Goal: Task Accomplishment & Management: Complete application form

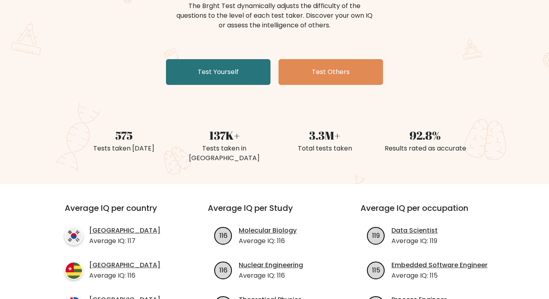
scroll to position [114, 0]
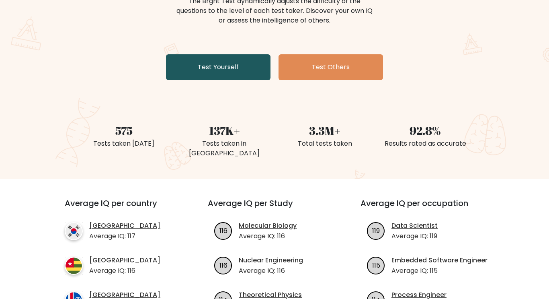
click at [214, 74] on link "Test Yourself" at bounding box center [218, 67] width 104 height 26
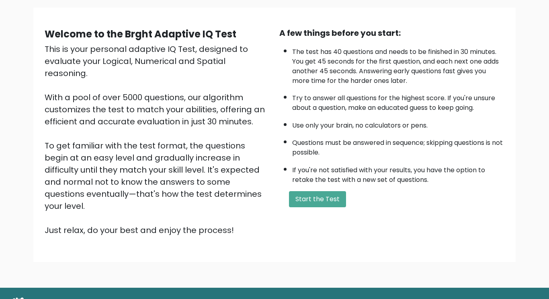
scroll to position [59, 0]
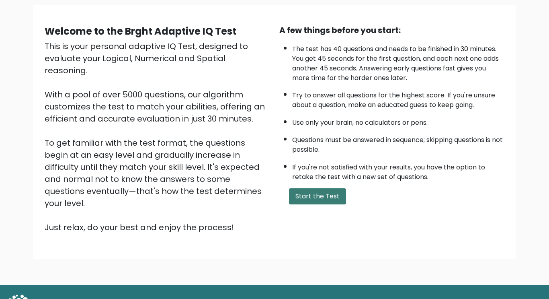
click at [312, 201] on button "Start the Test" at bounding box center [317, 196] width 57 height 16
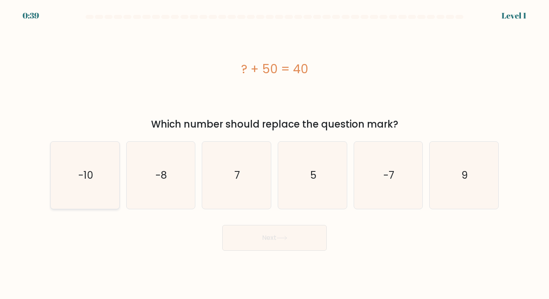
click at [96, 185] on icon "-10" at bounding box center [84, 174] width 67 height 67
click at [275, 154] on input "a. -10" at bounding box center [275, 152] width 0 height 4
radio input "true"
click at [311, 246] on button "Next" at bounding box center [274, 238] width 104 height 26
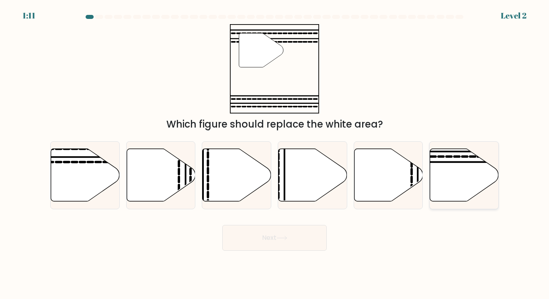
click at [438, 165] on icon at bounding box center [464, 175] width 69 height 53
click at [275, 154] on input "f." at bounding box center [275, 152] width 0 height 4
radio input "true"
click at [302, 235] on button "Next" at bounding box center [274, 238] width 104 height 26
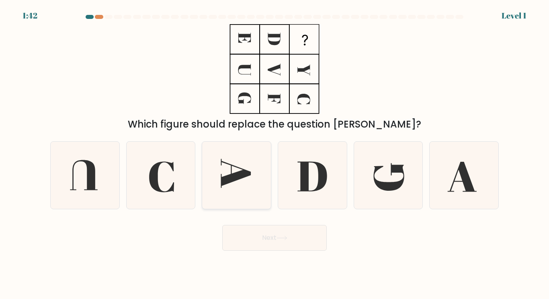
click at [215, 174] on icon at bounding box center [236, 174] width 67 height 67
click at [275, 154] on input "c." at bounding box center [275, 152] width 0 height 4
radio input "true"
click at [277, 229] on button "Next" at bounding box center [274, 238] width 104 height 26
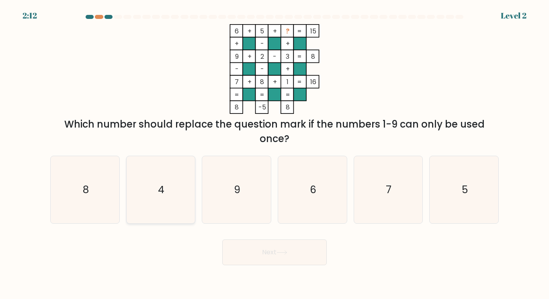
click at [174, 198] on icon "4" at bounding box center [160, 189] width 67 height 67
click at [275, 154] on input "b. 4" at bounding box center [275, 152] width 0 height 4
radio input "true"
click at [268, 245] on button "Next" at bounding box center [274, 252] width 104 height 26
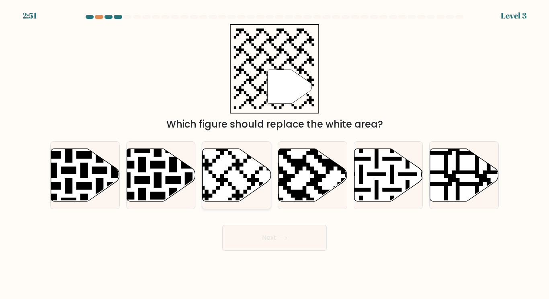
click at [253, 190] on icon at bounding box center [237, 175] width 69 height 53
click at [275, 154] on input "c." at bounding box center [275, 152] width 0 height 4
radio input "true"
click at [275, 234] on button "Next" at bounding box center [274, 238] width 104 height 26
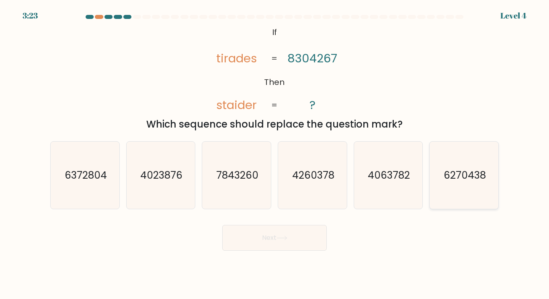
click at [437, 173] on icon "6270438" at bounding box center [463, 174] width 67 height 67
click at [275, 154] on input "f. 6270438" at bounding box center [275, 152] width 0 height 4
radio input "true"
click at [292, 237] on button "Next" at bounding box center [274, 238] width 104 height 26
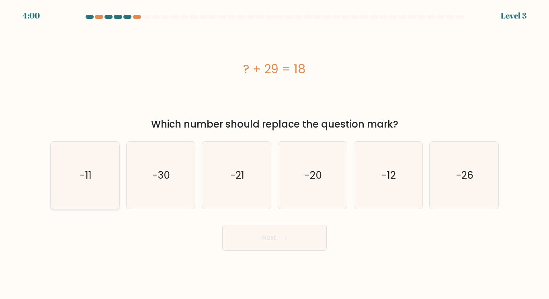
click at [111, 174] on icon "-11" at bounding box center [84, 174] width 67 height 67
click at [275, 154] on input "a. -11" at bounding box center [275, 152] width 0 height 4
radio input "true"
click at [250, 241] on button "Next" at bounding box center [274, 238] width 104 height 26
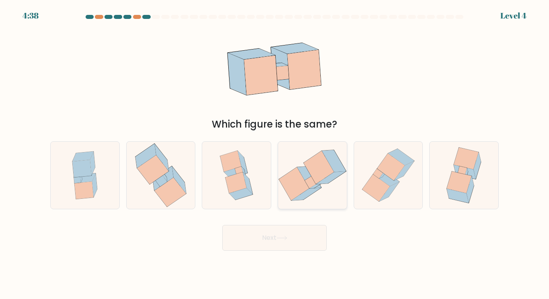
click at [318, 176] on icon at bounding box center [318, 167] width 30 height 33
click at [275, 154] on input "d." at bounding box center [275, 152] width 0 height 4
radio input "true"
click at [277, 231] on button "Next" at bounding box center [274, 238] width 104 height 26
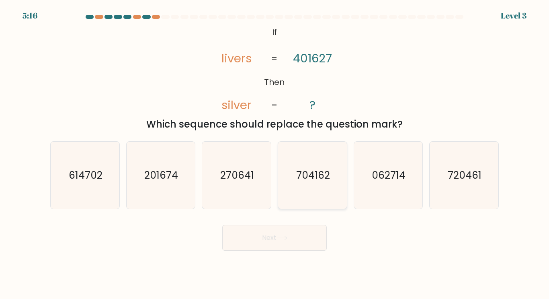
click at [305, 198] on icon "704162" at bounding box center [312, 174] width 67 height 67
click at [275, 154] on input "d. 704162" at bounding box center [275, 152] width 0 height 4
radio input "true"
click at [273, 242] on button "Next" at bounding box center [274, 238] width 104 height 26
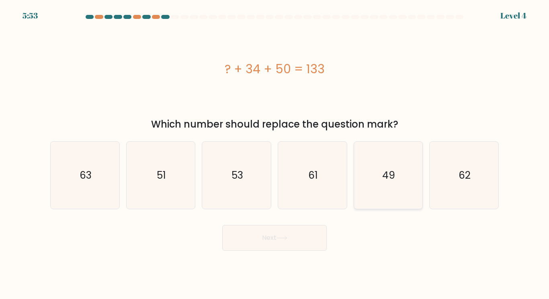
click at [377, 182] on icon "49" at bounding box center [387, 174] width 67 height 67
click at [275, 154] on input "e. 49" at bounding box center [275, 152] width 0 height 4
radio input "true"
click at [275, 244] on button "Next" at bounding box center [274, 238] width 104 height 26
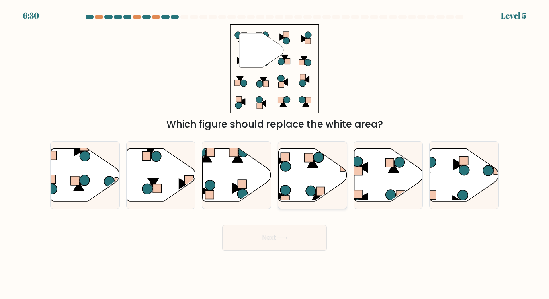
click at [288, 185] on icon at bounding box center [313, 175] width 69 height 53
click at [275, 154] on input "d." at bounding box center [275, 152] width 0 height 4
radio input "true"
click at [285, 231] on button "Next" at bounding box center [274, 238] width 104 height 26
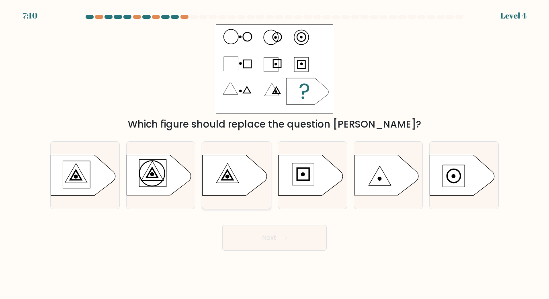
click at [258, 190] on icon at bounding box center [236, 175] width 69 height 41
click at [275, 154] on input "c." at bounding box center [275, 152] width 0 height 4
radio input "true"
click at [275, 233] on button "Next" at bounding box center [274, 238] width 104 height 26
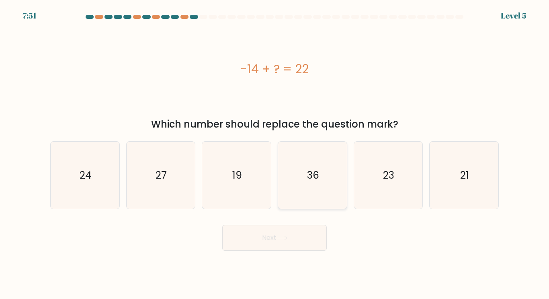
click at [294, 186] on icon "36" at bounding box center [312, 174] width 67 height 67
click at [275, 154] on input "d. 36" at bounding box center [275, 152] width 0 height 4
radio input "true"
click at [287, 236] on icon at bounding box center [282, 238] width 11 height 4
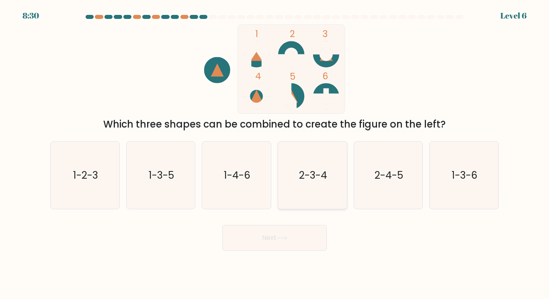
click at [285, 193] on icon "2-3-4" at bounding box center [312, 174] width 67 height 67
click at [275, 154] on input "d. 2-3-4" at bounding box center [275, 152] width 0 height 4
radio input "true"
click at [277, 247] on button "Next" at bounding box center [274, 238] width 104 height 26
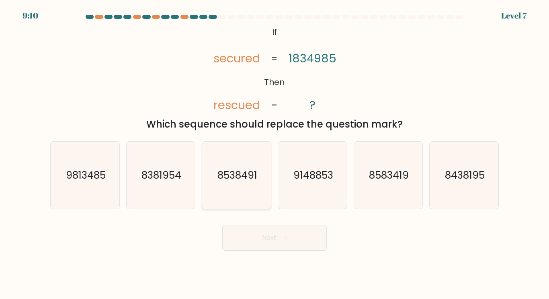
click at [264, 192] on icon "8538491" at bounding box center [236, 174] width 67 height 67
click at [275, 154] on input "c. 8538491" at bounding box center [275, 152] width 0 height 4
radio input "true"
click at [271, 229] on button "Next" at bounding box center [274, 238] width 104 height 26
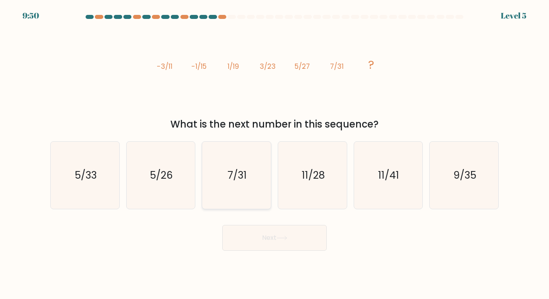
click at [258, 157] on icon "7/31" at bounding box center [236, 174] width 67 height 67
click at [275, 154] on input "c. 7/31" at bounding box center [275, 152] width 0 height 4
radio input "true"
click at [279, 244] on button "Next" at bounding box center [274, 238] width 104 height 26
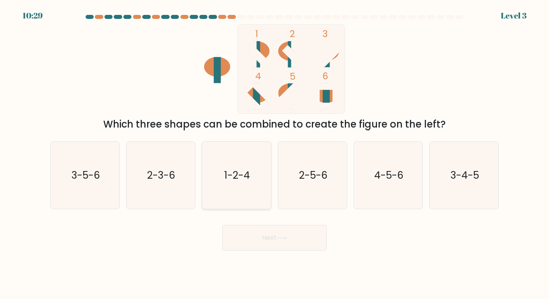
click at [253, 193] on icon "1-2-4" at bounding box center [236, 174] width 67 height 67
click at [275, 154] on input "c. 1-2-4" at bounding box center [275, 152] width 0 height 4
radio input "true"
click at [267, 241] on button "Next" at bounding box center [274, 238] width 104 height 26
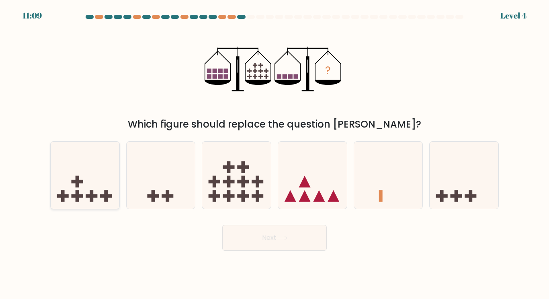
click at [74, 165] on icon at bounding box center [85, 175] width 69 height 57
click at [275, 154] on input "a." at bounding box center [275, 152] width 0 height 4
radio input "true"
click at [276, 233] on button "Next" at bounding box center [274, 238] width 104 height 26
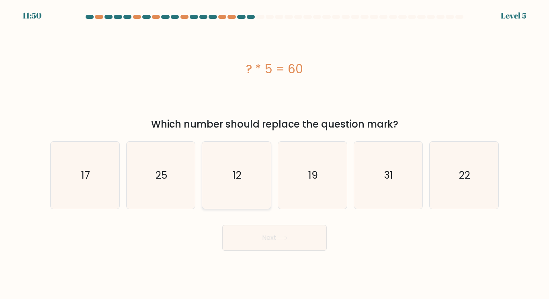
click at [233, 188] on icon "12" at bounding box center [236, 174] width 67 height 67
click at [275, 154] on input "c. 12" at bounding box center [275, 152] width 0 height 4
radio input "true"
click at [263, 234] on button "Next" at bounding box center [274, 238] width 104 height 26
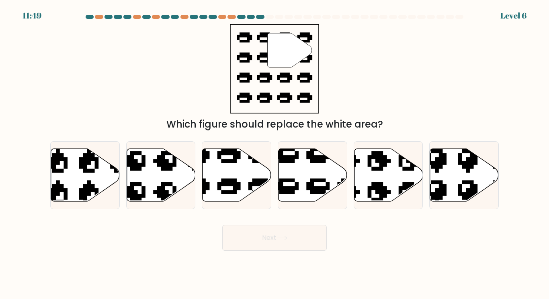
click at [260, 248] on button "Next" at bounding box center [274, 238] width 104 height 26
click at [282, 193] on icon at bounding box center [333, 201] width 117 height 109
click at [275, 154] on input "d." at bounding box center [275, 152] width 0 height 4
radio input "true"
click at [275, 229] on button "Next" at bounding box center [274, 238] width 104 height 26
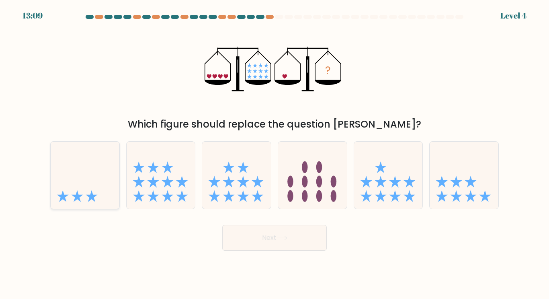
click at [84, 168] on icon at bounding box center [85, 175] width 69 height 57
click at [275, 154] on input "a." at bounding box center [275, 152] width 0 height 4
radio input "true"
click at [260, 237] on button "Next" at bounding box center [274, 238] width 104 height 26
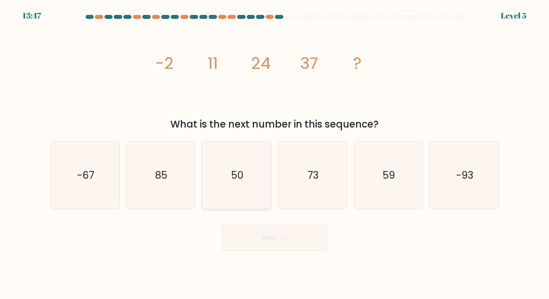
click at [223, 161] on icon "50" at bounding box center [236, 174] width 67 height 67
click at [275, 154] on input "c. 50" at bounding box center [275, 152] width 0 height 4
radio input "true"
click at [279, 240] on icon at bounding box center [282, 238] width 11 height 4
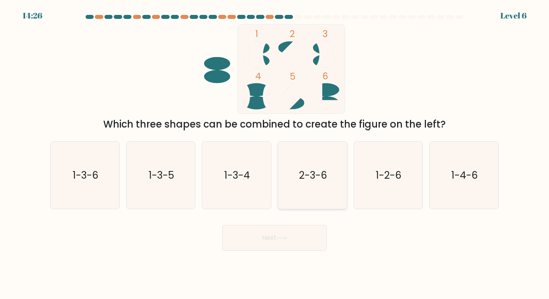
click at [298, 198] on icon "2-3-6" at bounding box center [312, 174] width 67 height 67
click at [275, 154] on input "d. 2-3-6" at bounding box center [275, 152] width 0 height 4
radio input "true"
click at [287, 248] on button "Next" at bounding box center [274, 238] width 104 height 26
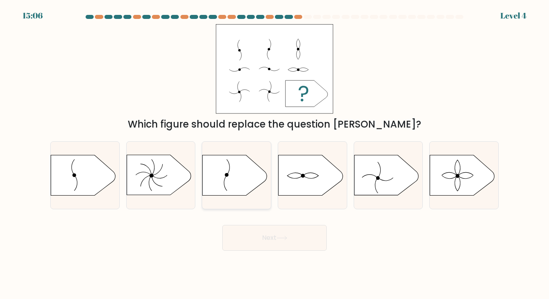
click at [231, 180] on icon at bounding box center [235, 175] width 64 height 40
click at [275, 154] on input "c." at bounding box center [275, 152] width 0 height 4
radio input "true"
click at [259, 229] on button "Next" at bounding box center [274, 238] width 104 height 26
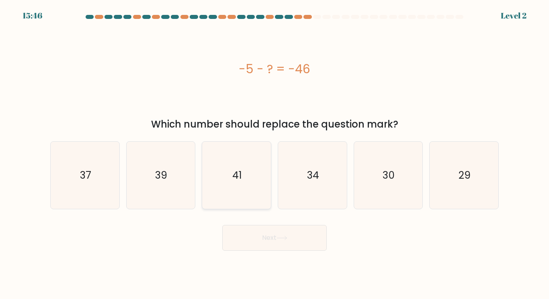
click at [253, 201] on icon "41" at bounding box center [236, 174] width 67 height 67
click at [275, 154] on input "c. 41" at bounding box center [275, 152] width 0 height 4
radio input "true"
click at [282, 242] on button "Next" at bounding box center [274, 238] width 104 height 26
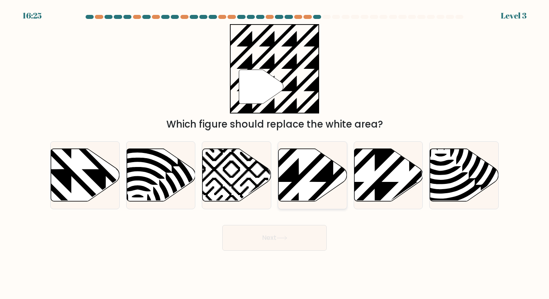
click at [336, 187] on icon at bounding box center [313, 175] width 69 height 53
click at [275, 154] on input "d." at bounding box center [275, 152] width 0 height 4
radio input "true"
click at [314, 240] on button "Next" at bounding box center [274, 238] width 104 height 26
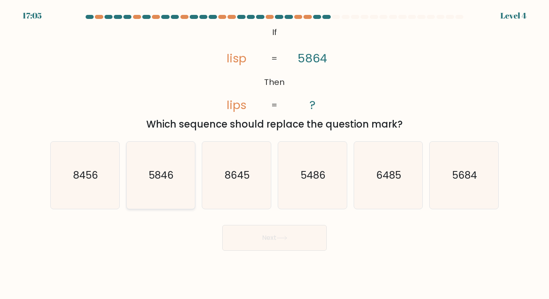
click at [163, 196] on icon "5846" at bounding box center [160, 174] width 67 height 67
click at [275, 154] on input "b. 5846" at bounding box center [275, 152] width 0 height 4
radio input "true"
click at [280, 230] on button "Next" at bounding box center [274, 238] width 104 height 26
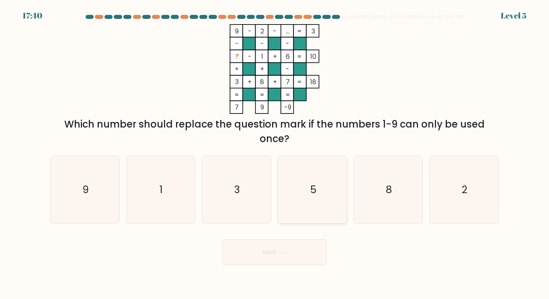
click at [314, 197] on icon "5" at bounding box center [312, 189] width 67 height 67
click at [275, 154] on input "d. 5" at bounding box center [275, 152] width 0 height 4
radio input "true"
click at [285, 250] on button "Next" at bounding box center [274, 252] width 104 height 26
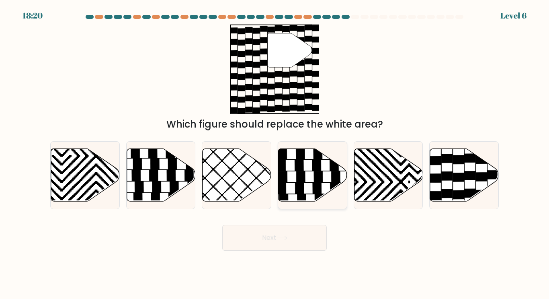
click at [293, 197] on icon at bounding box center [313, 175] width 69 height 53
click at [275, 154] on input "d." at bounding box center [275, 152] width 0 height 4
radio input "true"
click at [275, 236] on button "Next" at bounding box center [274, 238] width 104 height 26
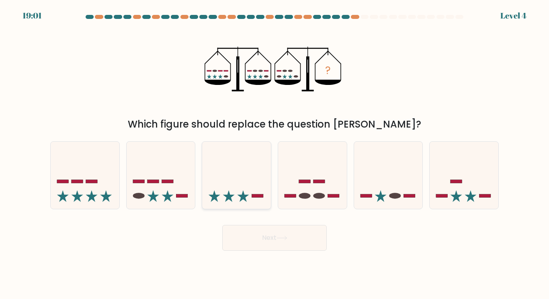
click at [262, 201] on icon at bounding box center [236, 175] width 69 height 57
click at [275, 154] on input "c." at bounding box center [275, 152] width 0 height 4
radio input "true"
click at [275, 243] on button "Next" at bounding box center [274, 238] width 104 height 26
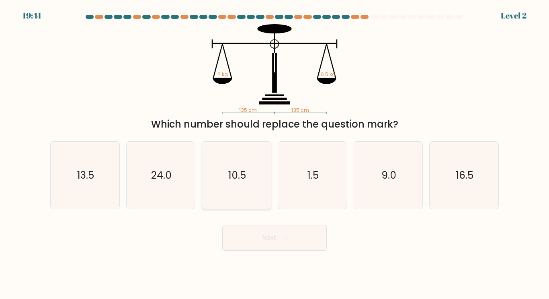
click at [231, 158] on icon "10.5" at bounding box center [236, 174] width 67 height 67
click at [275, 154] on input "c. 10.5" at bounding box center [275, 152] width 0 height 4
radio input "true"
click at [260, 236] on button "Next" at bounding box center [274, 238] width 104 height 26
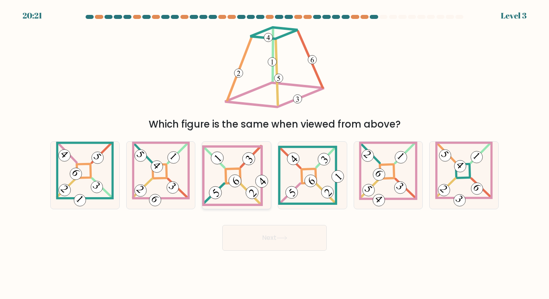
click at [251, 195] on 843 at bounding box center [253, 192] width 18 height 18
click at [275, 154] on input "c." at bounding box center [275, 152] width 0 height 4
radio input "true"
click at [262, 235] on button "Next" at bounding box center [274, 238] width 104 height 26
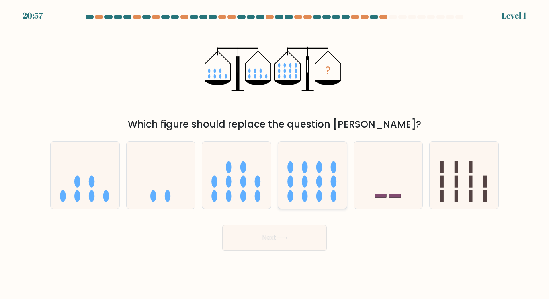
click at [307, 185] on ellipse at bounding box center [305, 182] width 6 height 12
click at [275, 154] on input "d." at bounding box center [275, 152] width 0 height 4
radio input "true"
click at [301, 236] on button "Next" at bounding box center [274, 238] width 104 height 26
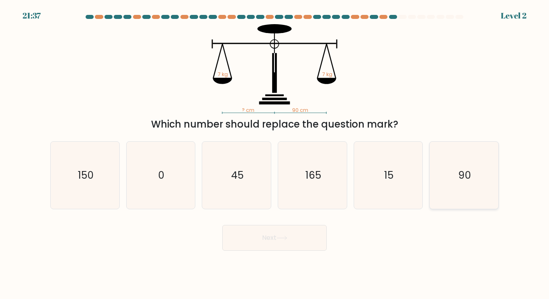
click at [482, 160] on icon "90" at bounding box center [463, 174] width 67 height 67
click at [275, 154] on input "f. 90" at bounding box center [275, 152] width 0 height 4
radio input "true"
click at [319, 237] on button "Next" at bounding box center [274, 238] width 104 height 26
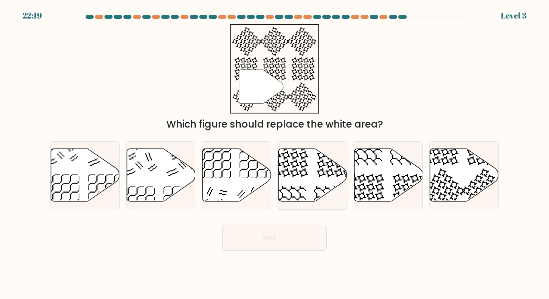
click at [297, 178] on icon at bounding box center [313, 175] width 69 height 53
click at [275, 154] on input "d." at bounding box center [275, 152] width 0 height 4
radio input "true"
click at [303, 235] on button "Next" at bounding box center [274, 238] width 104 height 26
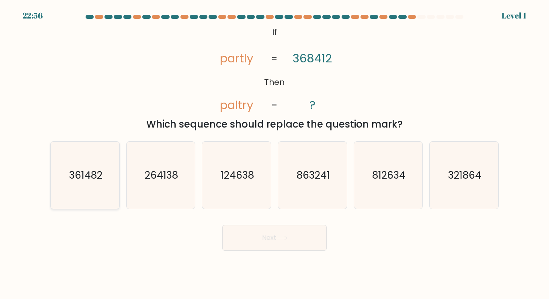
click at [89, 185] on icon "361482" at bounding box center [84, 174] width 67 height 67
click at [275, 154] on input "a. 361482" at bounding box center [275, 152] width 0 height 4
radio input "true"
click at [283, 236] on icon at bounding box center [282, 238] width 11 height 4
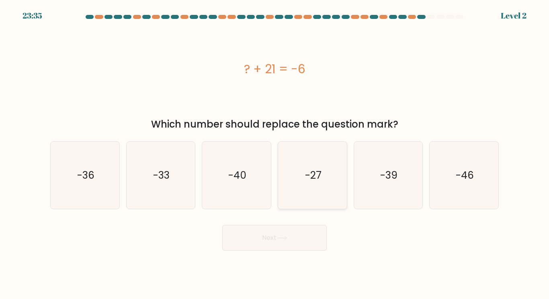
click at [322, 166] on icon "-27" at bounding box center [312, 174] width 67 height 67
click at [275, 154] on input "d. -27" at bounding box center [275, 152] width 0 height 4
radio input "true"
click at [286, 249] on button "Next" at bounding box center [274, 238] width 104 height 26
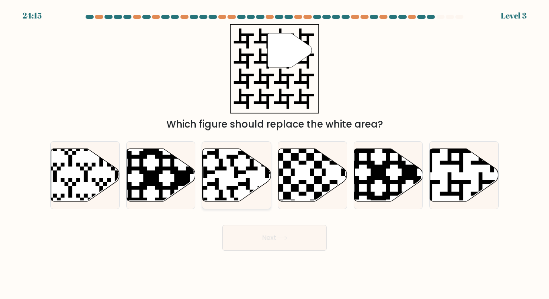
click at [237, 174] on icon at bounding box center [258, 147] width 125 height 125
click at [275, 154] on input "c." at bounding box center [275, 152] width 0 height 4
radio input "true"
click at [439, 146] on div at bounding box center [464, 175] width 70 height 68
click at [275, 150] on input "f." at bounding box center [275, 152] width 0 height 4
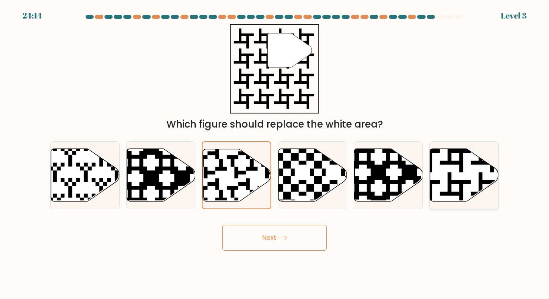
radio input "true"
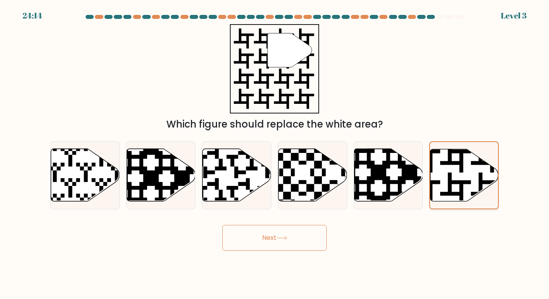
click at [439, 146] on div at bounding box center [464, 175] width 70 height 68
click at [275, 150] on input "f." at bounding box center [275, 152] width 0 height 4
click at [289, 242] on button "Next" at bounding box center [274, 238] width 104 height 26
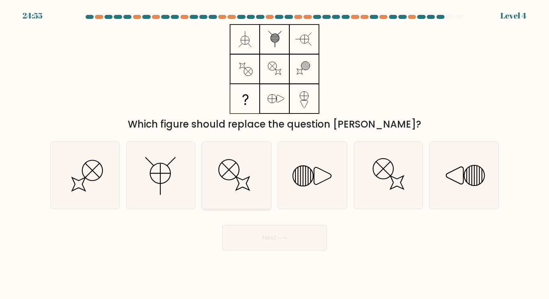
click at [242, 199] on icon at bounding box center [236, 174] width 67 height 67
click at [275, 154] on input "c." at bounding box center [275, 152] width 0 height 4
radio input "true"
click at [263, 251] on body "24:53 Level 4" at bounding box center [274, 149] width 549 height 299
click at [265, 241] on button "Next" at bounding box center [274, 238] width 104 height 26
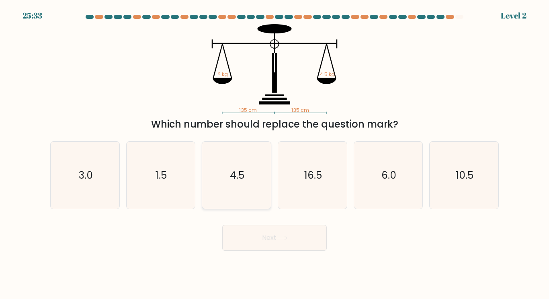
click at [256, 195] on icon "4.5" at bounding box center [236, 174] width 67 height 67
click at [275, 154] on input "c. 4.5" at bounding box center [275, 152] width 0 height 4
radio input "true"
click at [281, 239] on icon at bounding box center [282, 238] width 11 height 4
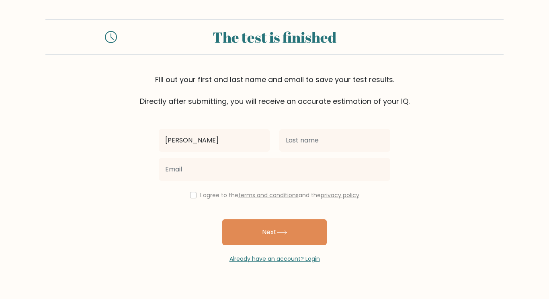
type input "Victor"
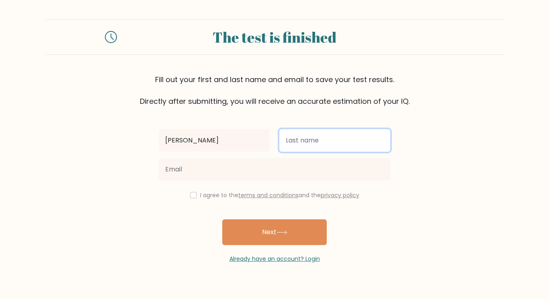
click at [313, 146] on input "text" at bounding box center [334, 140] width 111 height 23
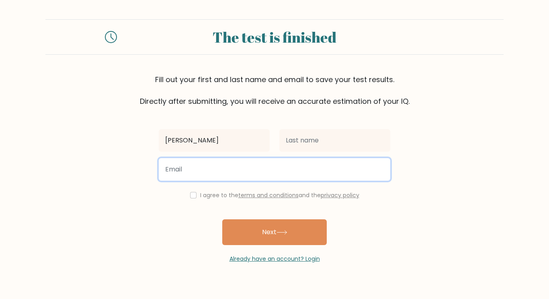
click at [266, 169] on input "email" at bounding box center [274, 169] width 231 height 23
type input "s187291@scusd.net"
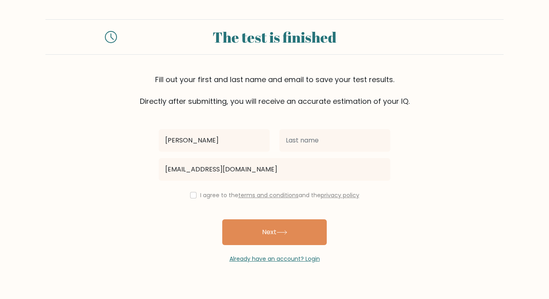
click at [218, 195] on label "I agree to the terms and conditions and the privacy policy" at bounding box center [279, 195] width 159 height 8
click at [212, 184] on div "Victor s187291@scusd.net I agree to the terms and conditions and the privacy po…" at bounding box center [274, 185] width 241 height 156
click at [210, 195] on label "I agree to the terms and conditions and the privacy policy" at bounding box center [279, 195] width 159 height 8
click at [192, 196] on input "checkbox" at bounding box center [193, 195] width 6 height 6
checkbox input "true"
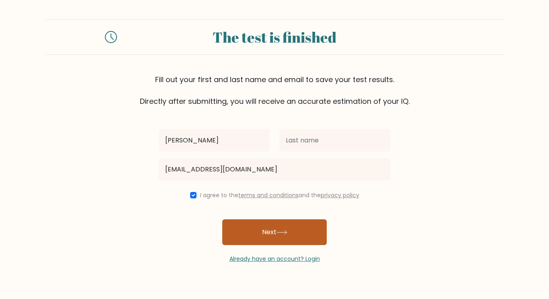
click at [287, 239] on button "Next" at bounding box center [274, 232] width 104 height 26
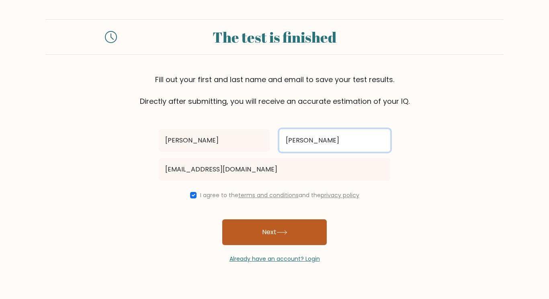
type input "Yao"
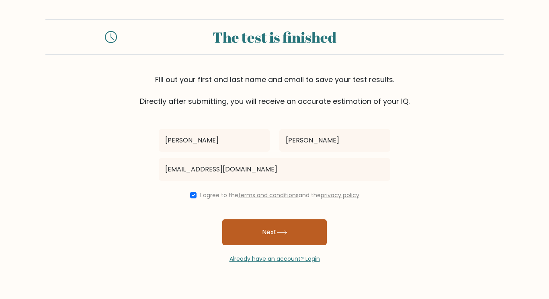
click at [307, 237] on button "Next" at bounding box center [274, 232] width 104 height 26
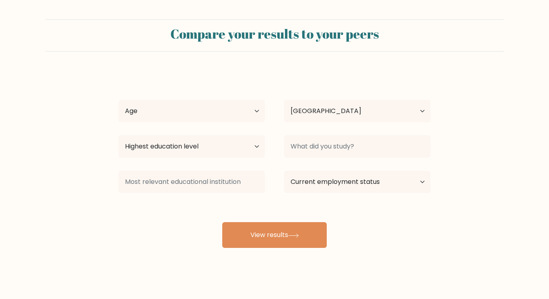
select select "US"
click at [256, 111] on select "Age Under 18 years old 18-24 years old 25-34 years old 35-44 years old 45-54 ye…" at bounding box center [192, 111] width 146 height 23
select select "min_18"
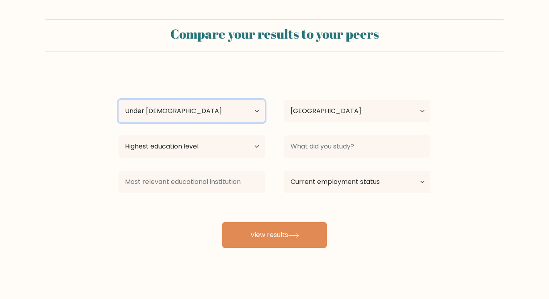
click at [119, 100] on select "Age Under 18 years old 18-24 years old 25-34 years old 35-44 years old 45-54 ye…" at bounding box center [192, 111] width 146 height 23
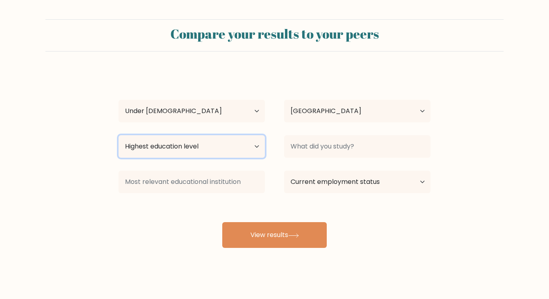
click at [241, 148] on select "Highest education level No schooling Primary Lower Secondary Upper Secondary Oc…" at bounding box center [192, 146] width 146 height 23
select select "lower_secondary"
click at [119, 135] on select "Highest education level No schooling Primary Lower Secondary Upper Secondary Oc…" at bounding box center [192, 146] width 146 height 23
click at [314, 204] on div "Victor Yao Age Under 18 years old 18-24 years old 25-34 years old 35-44 years o…" at bounding box center [275, 159] width 322 height 177
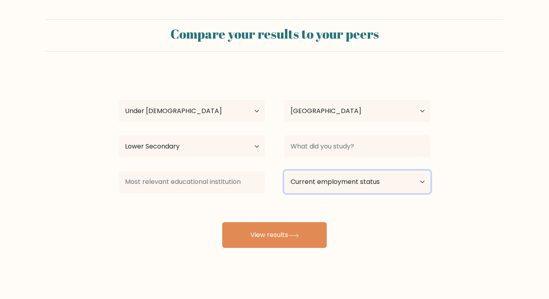
click at [315, 189] on select "Current employment status Employed Student Retired Other / prefer not to answer" at bounding box center [357, 181] width 146 height 23
click at [284, 170] on select "Current employment status Employed Student Retired Other / prefer not to answer" at bounding box center [357, 181] width 146 height 23
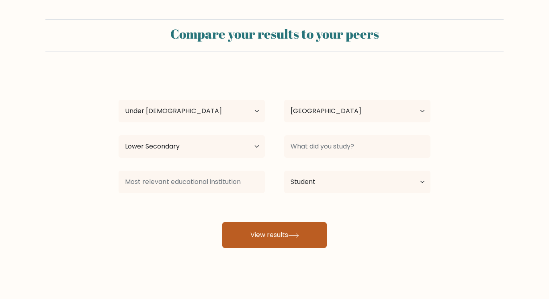
click at [305, 231] on button "View results" at bounding box center [274, 235] width 104 height 26
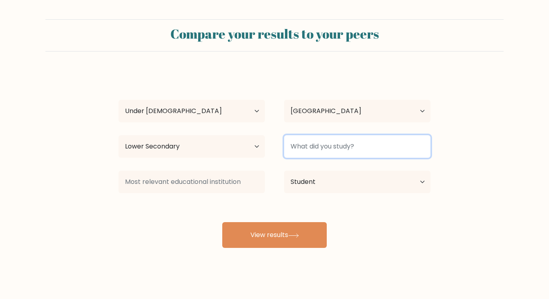
click at [315, 147] on input at bounding box center [357, 146] width 146 height 23
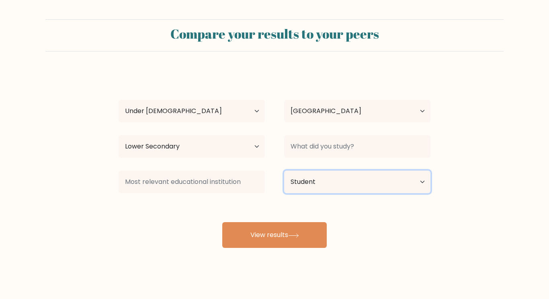
click at [364, 178] on select "Current employment status Employed Student Retired Other / prefer not to answer" at bounding box center [357, 181] width 146 height 23
select select "other"
click at [284, 170] on select "Current employment status Employed Student Retired Other / prefer not to answer" at bounding box center [357, 181] width 146 height 23
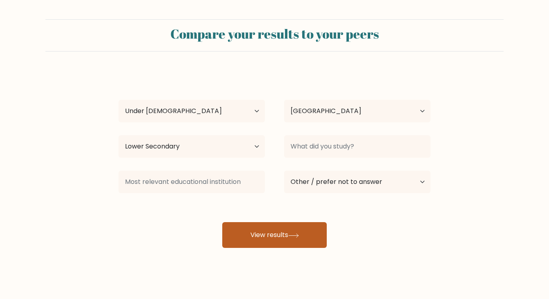
click at [318, 238] on button "View results" at bounding box center [274, 235] width 104 height 26
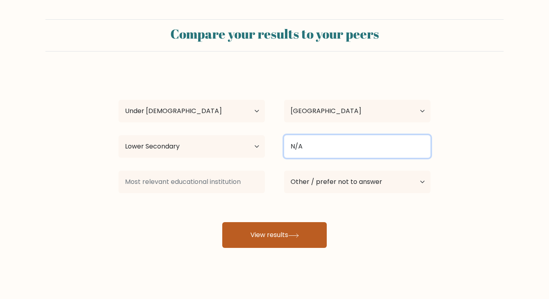
type input "N/A"
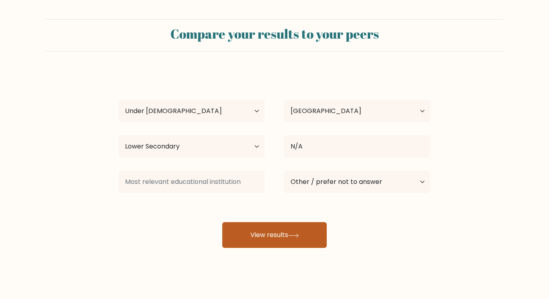
click at [308, 226] on button "View results" at bounding box center [274, 235] width 104 height 26
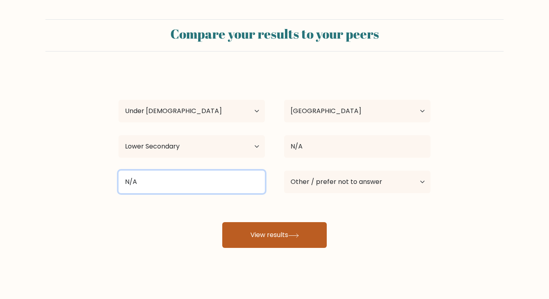
type input "N/A"
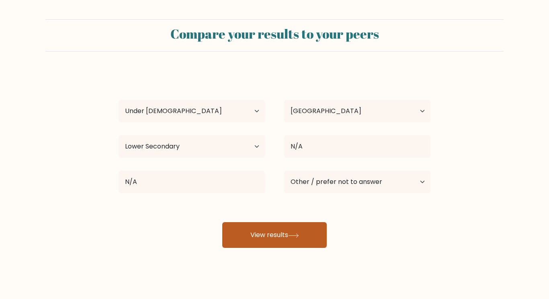
click at [286, 247] on button "View results" at bounding box center [274, 235] width 104 height 26
click at [281, 239] on button "View results" at bounding box center [274, 235] width 104 height 26
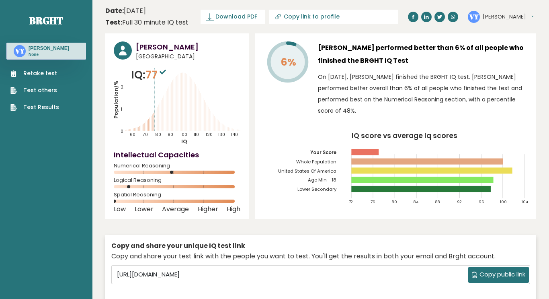
click at [171, 170] on rect at bounding box center [177, 171] width 127 height 3
click at [174, 170] on circle at bounding box center [174, 171] width 3 height 3
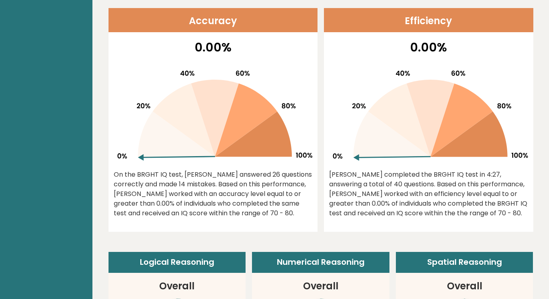
scroll to position [328, 0]
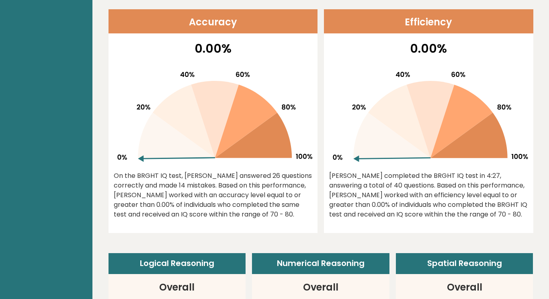
click at [170, 173] on div "On the BRGHT IQ test, [PERSON_NAME] answered 26 questions correctly and made 14…" at bounding box center [213, 195] width 199 height 48
click at [170, 173] on div "On the BRGHT IQ test, Victor Yao answered 26 questions correctly and made 14 mi…" at bounding box center [213, 195] width 199 height 48
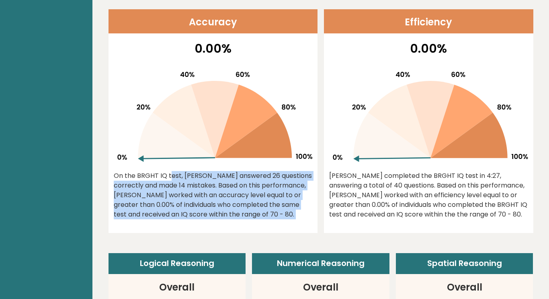
click at [170, 173] on div "On the BRGHT IQ test, Victor Yao answered 26 questions correctly and made 14 mi…" at bounding box center [213, 195] width 199 height 48
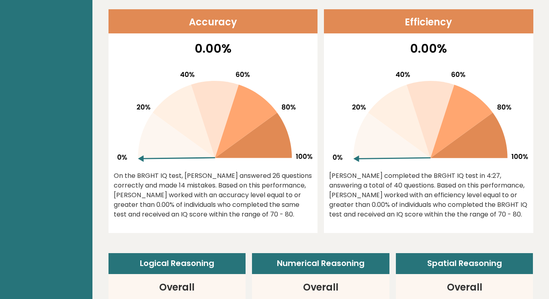
click at [170, 173] on div "On the BRGHT IQ test, Victor Yao answered 26 questions correctly and made 14 mi…" at bounding box center [213, 195] width 199 height 48
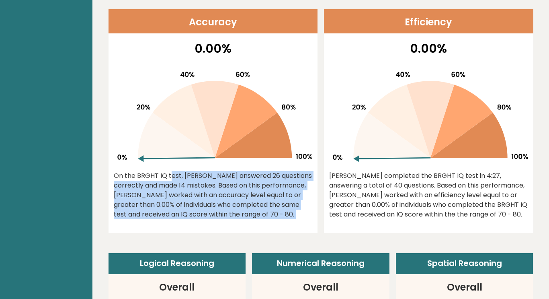
click at [170, 173] on div "On the BRGHT IQ test, Victor Yao answered 26 questions correctly and made 14 mi…" at bounding box center [213, 195] width 199 height 48
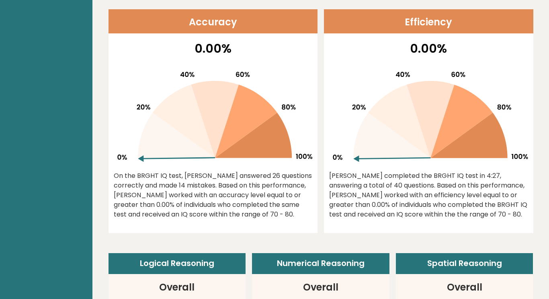
click at [170, 173] on div "On the BRGHT IQ test, Victor Yao answered 26 questions correctly and made 14 mi…" at bounding box center [213, 195] width 199 height 48
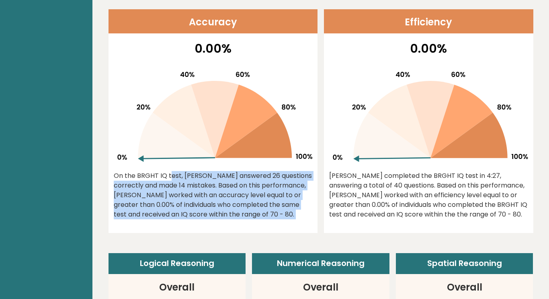
click at [170, 173] on div "On the BRGHT IQ test, Victor Yao answered 26 questions correctly and made 14 mi…" at bounding box center [213, 195] width 199 height 48
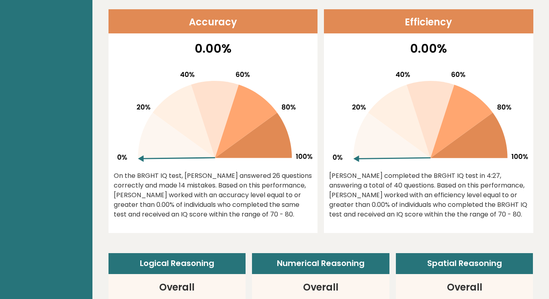
click at [170, 173] on div "On the BRGHT IQ test, Victor Yao answered 26 questions correctly and made 14 mi…" at bounding box center [213, 195] width 199 height 48
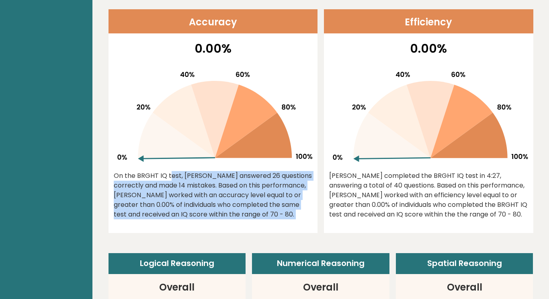
click at [170, 173] on div "On the BRGHT IQ test, Victor Yao answered 26 questions correctly and made 14 mi…" at bounding box center [213, 195] width 199 height 48
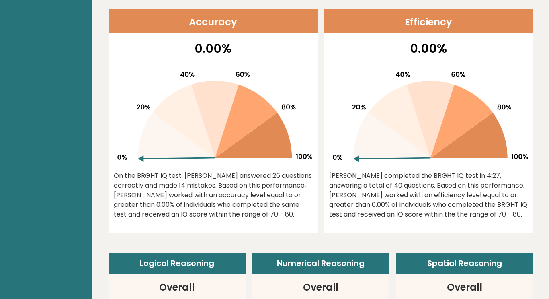
click at [170, 173] on div "On the BRGHT IQ test, Victor Yao answered 26 questions correctly and made 14 mi…" at bounding box center [213, 195] width 199 height 48
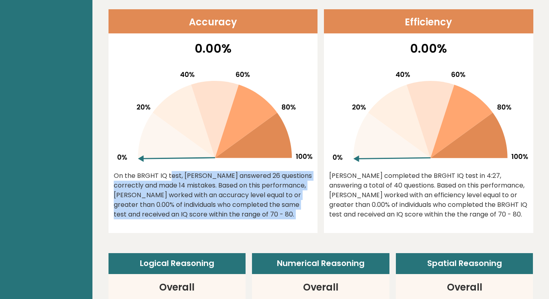
click at [170, 173] on div "On the BRGHT IQ test, Victor Yao answered 26 questions correctly and made 14 mi…" at bounding box center [213, 195] width 199 height 48
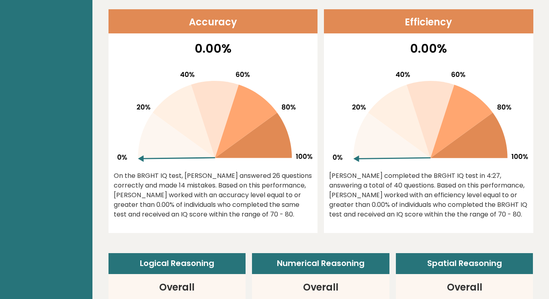
click at [170, 173] on div "On the BRGHT IQ test, Victor Yao answered 26 questions correctly and made 14 mi…" at bounding box center [213, 195] width 199 height 48
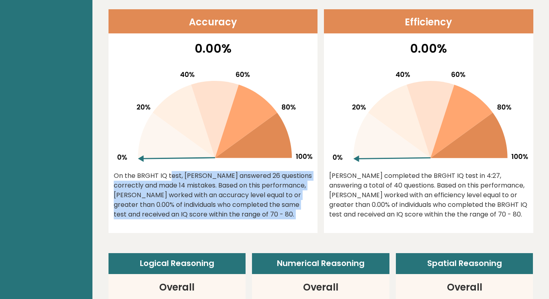
click at [170, 173] on div "On the BRGHT IQ test, Victor Yao answered 26 questions correctly and made 14 mi…" at bounding box center [213, 195] width 199 height 48
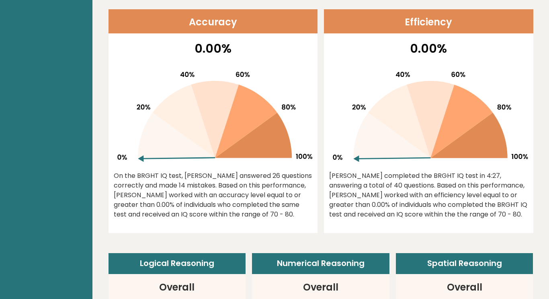
click at [170, 173] on div "On the BRGHT IQ test, Victor Yao answered 26 questions correctly and made 14 mi…" at bounding box center [213, 195] width 199 height 48
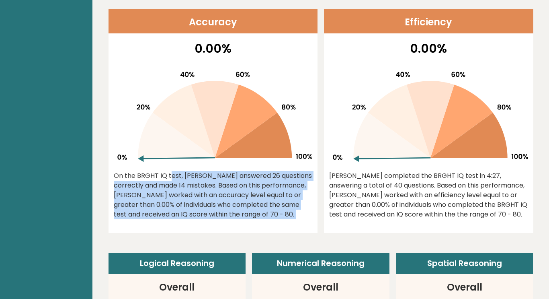
click at [170, 173] on div "On the BRGHT IQ test, Victor Yao answered 26 questions correctly and made 14 mi…" at bounding box center [213, 195] width 199 height 48
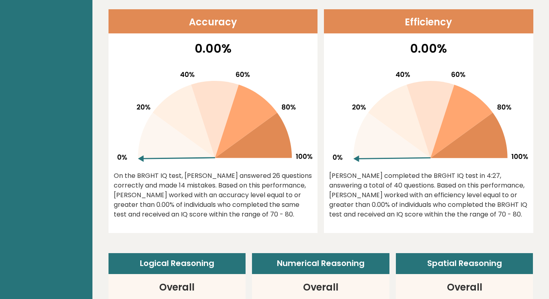
click at [170, 173] on div "On the BRGHT IQ test, Victor Yao answered 26 questions correctly and made 14 mi…" at bounding box center [213, 195] width 199 height 48
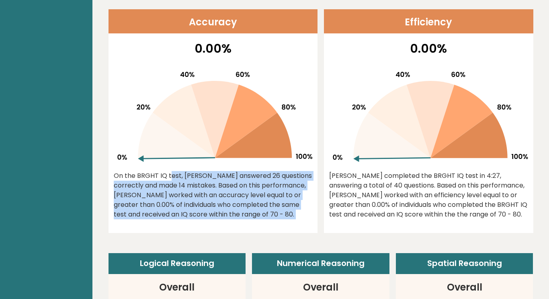
click at [170, 173] on div "On the BRGHT IQ test, Victor Yao answered 26 questions correctly and made 14 mi…" at bounding box center [213, 195] width 199 height 48
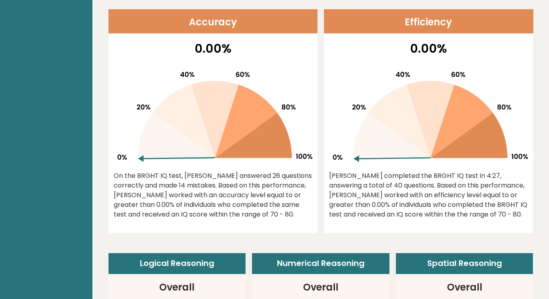
click at [170, 173] on div "On the BRGHT IQ test, Victor Yao answered 26 questions correctly and made 14 mi…" at bounding box center [213, 195] width 199 height 48
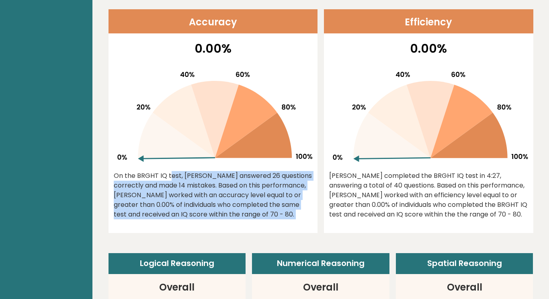
click at [170, 173] on div "On the BRGHT IQ test, Victor Yao answered 26 questions correctly and made 14 mi…" at bounding box center [213, 195] width 199 height 48
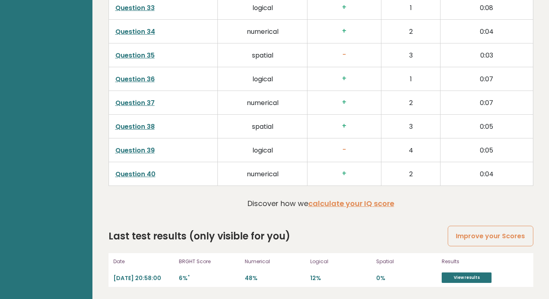
scroll to position [2018, 0]
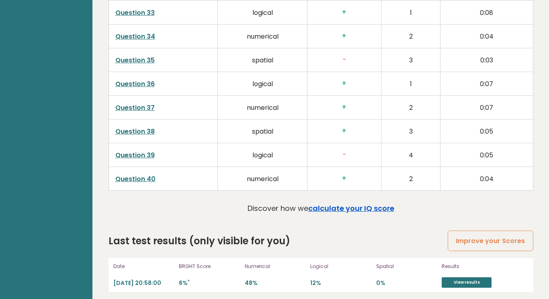
click at [334, 208] on link "calculate your IQ score" at bounding box center [351, 208] width 86 height 10
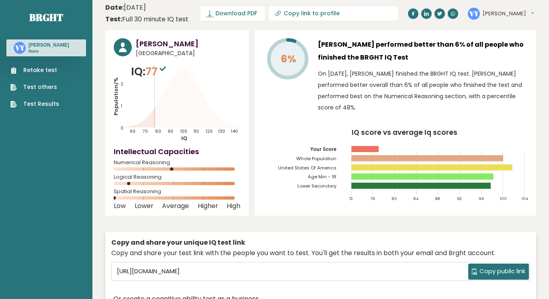
scroll to position [4, 0]
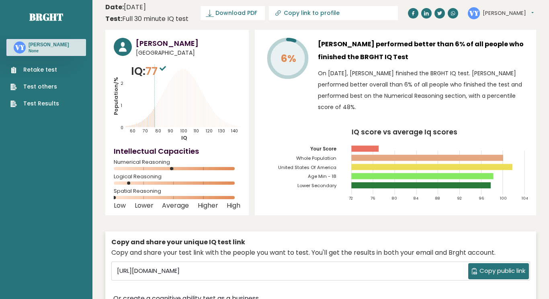
click at [159, 61] on div "Victor Yao United States of America IQ: 77 Population/% IQ 0 1 2 60 70 80 90 10…" at bounding box center [176, 122] width 143 height 185
click at [51, 104] on link "Test Results" at bounding box center [34, 103] width 49 height 8
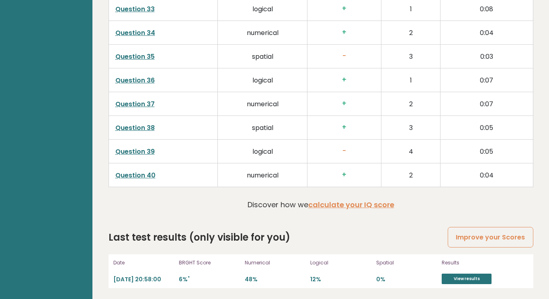
scroll to position [2023, 0]
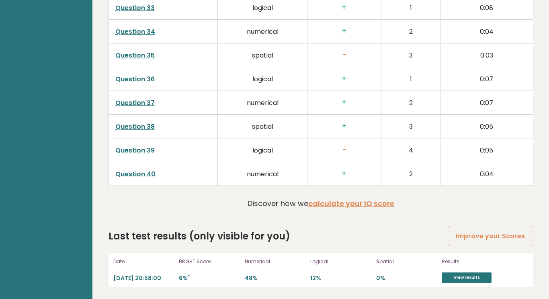
click at [252, 275] on p "48%" at bounding box center [275, 278] width 61 height 8
click at [460, 272] on link "View results" at bounding box center [467, 277] width 50 height 10
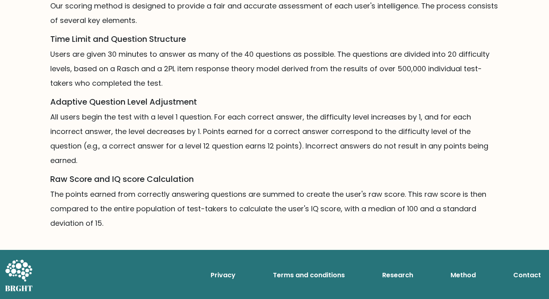
scroll to position [560, 0]
click at [297, 37] on h5 "Time Limit and Question Structure" at bounding box center [274, 39] width 449 height 10
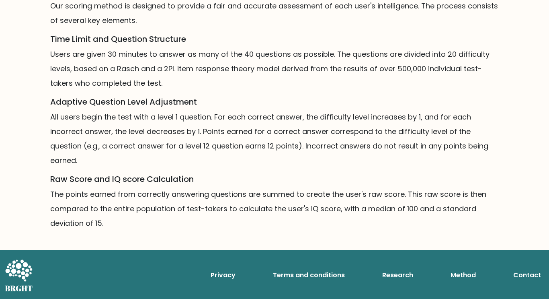
click at [297, 37] on h5 "Time Limit and Question Structure" at bounding box center [274, 39] width 449 height 10
click at [264, 63] on p "Users are given 30 minutes to answer as many of the 40 questions as possible. T…" at bounding box center [274, 68] width 449 height 43
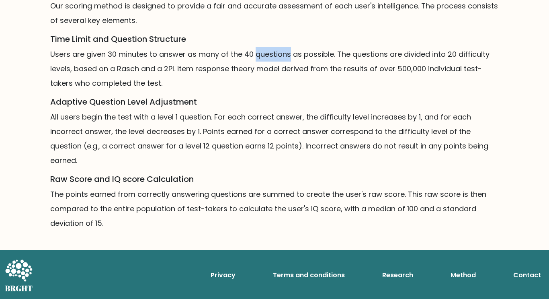
click at [264, 63] on p "Users are given 30 minutes to answer as many of the 40 questions as possible. T…" at bounding box center [274, 68] width 449 height 43
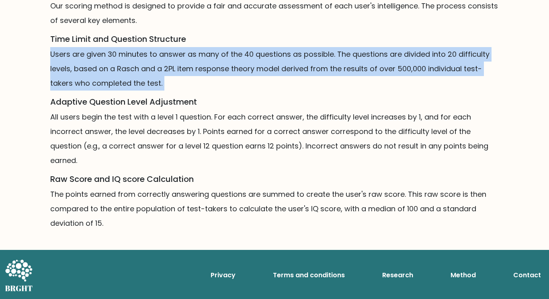
click at [264, 63] on p "Users are given 30 minutes to answer as many of the 40 questions as possible. T…" at bounding box center [274, 68] width 449 height 43
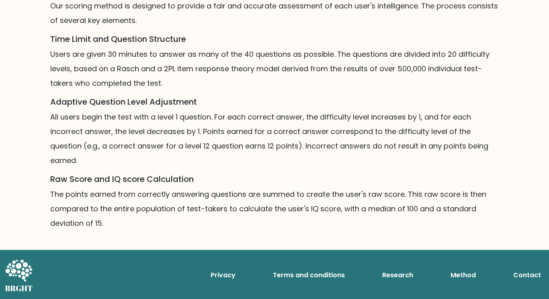
click at [259, 118] on p "All users begin the test with a level 1 question. For each correct answer, the …" at bounding box center [274, 139] width 449 height 58
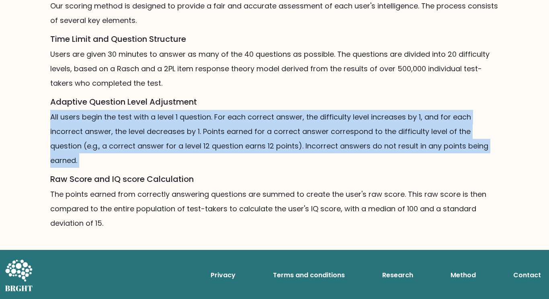
click at [259, 118] on p "All users begin the test with a level 1 question. For each correct answer, the …" at bounding box center [274, 139] width 449 height 58
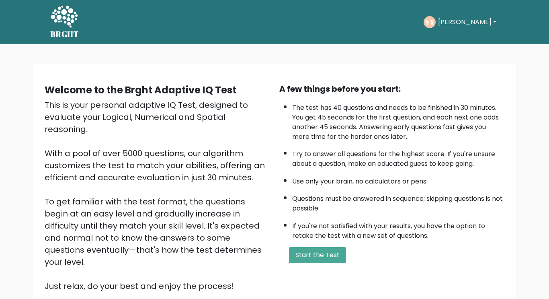
click at [442, 25] on button "[PERSON_NAME]" at bounding box center [467, 22] width 63 height 10
click at [445, 40] on link "Dashboard" at bounding box center [456, 43] width 64 height 13
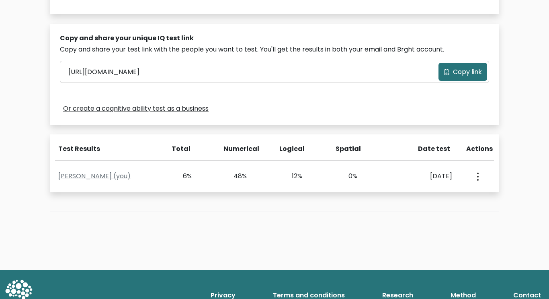
scroll to position [243, 0]
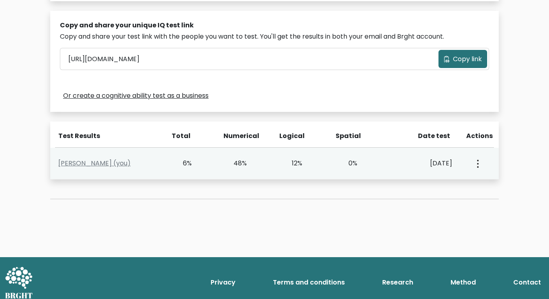
click at [265, 166] on div "48%" at bounding box center [246, 163] width 55 height 10
click at [74, 165] on link "[PERSON_NAME] (you)" at bounding box center [94, 162] width 72 height 9
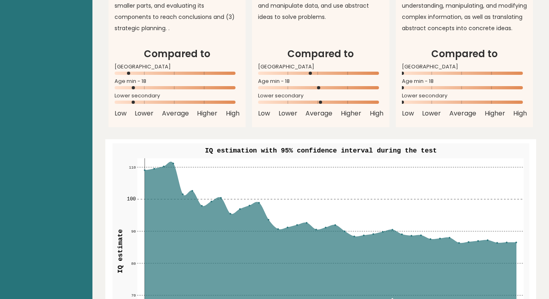
scroll to position [807, 0]
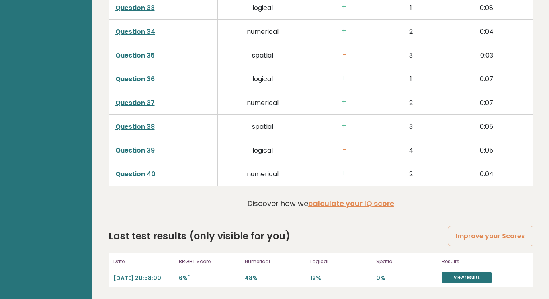
scroll to position [2020, 0]
